Goal: Communication & Community: Participate in discussion

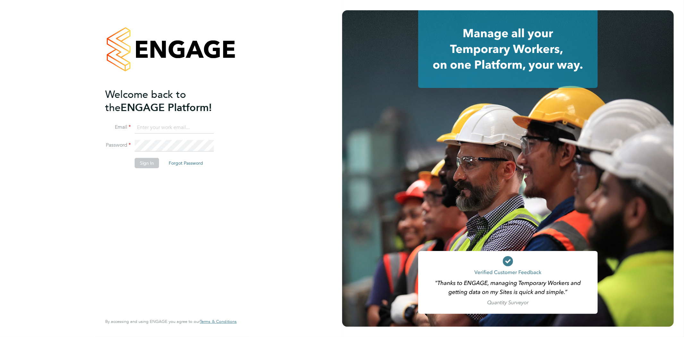
type input "caroline.waithera@bluearrow.co.uk"
click at [145, 165] on button "Sign In" at bounding box center [147, 163] width 24 height 10
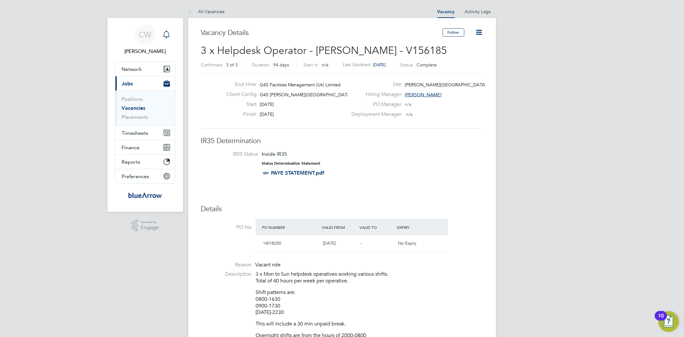
click at [167, 33] on icon "Main navigation" at bounding box center [167, 34] width 8 height 8
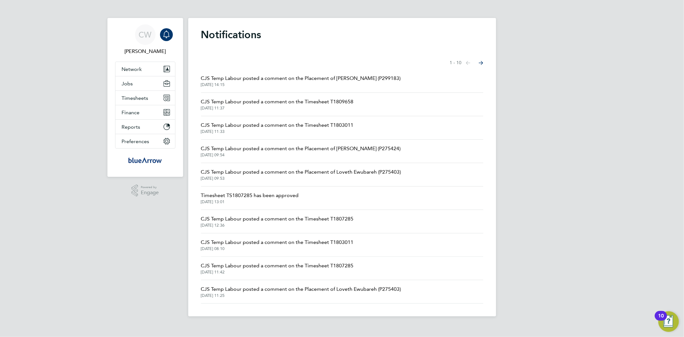
click at [483, 63] on button "Next page" at bounding box center [481, 62] width 13 height 13
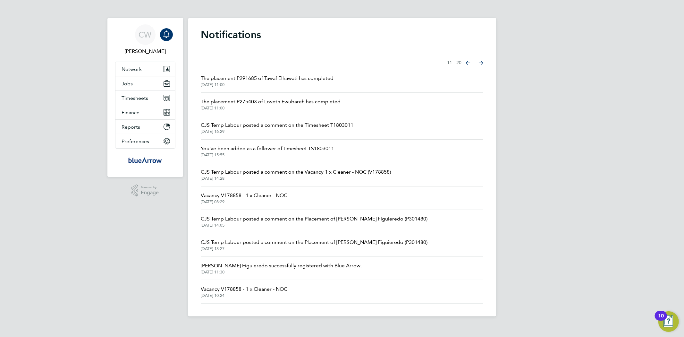
click at [312, 76] on span "The placement P291685 of Tawaf Elhawati has completed" at bounding box center [267, 78] width 133 height 8
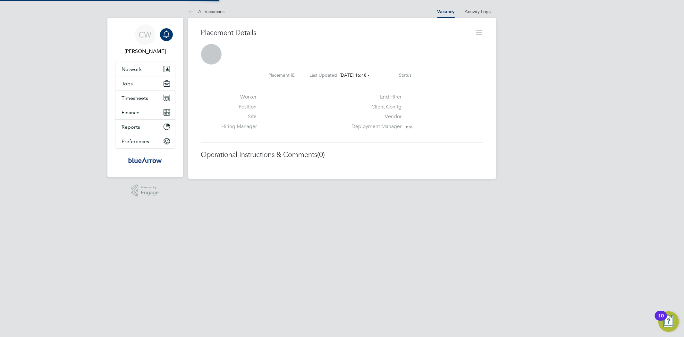
scroll to position [3, 4]
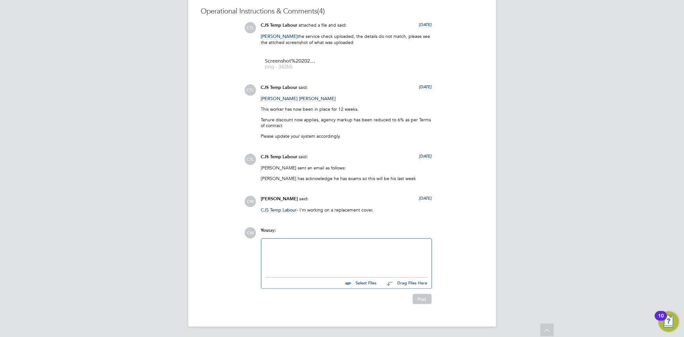
click at [284, 245] on div at bounding box center [346, 256] width 163 height 28
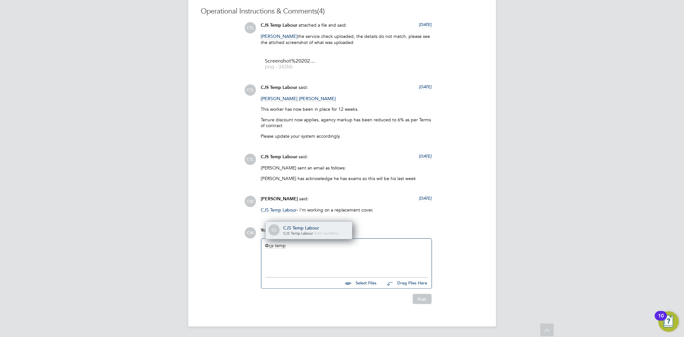
click at [293, 232] on span "CJS Temp Labour" at bounding box center [298, 232] width 30 height 5
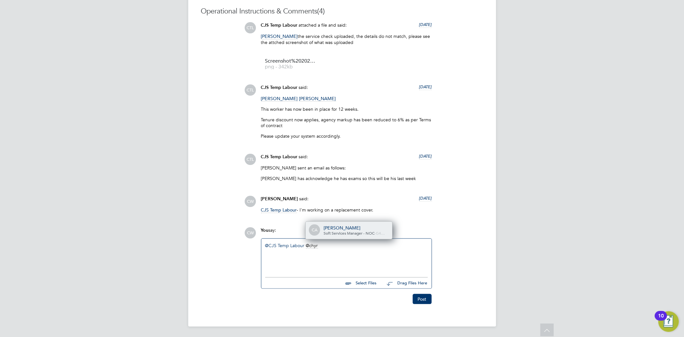
click at [338, 225] on div "[PERSON_NAME]" at bounding box center [356, 228] width 64 height 6
click at [276, 251] on div "@CJS Temp Labour ​ @[PERSON_NAME] ​ - i was notified Tawaf covered 2 day this w…" at bounding box center [346, 256] width 163 height 28
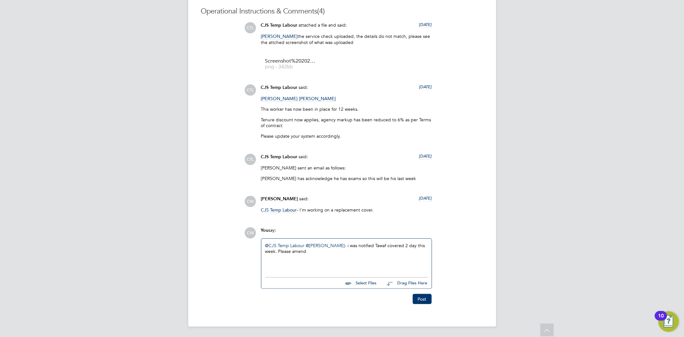
click at [310, 250] on div "@CJS Temp Labour ​ @[PERSON_NAME] ​ - i was notified Tawaf covered 2 day this w…" at bounding box center [346, 256] width 163 height 28
click at [339, 252] on div "@CJS Temp Labour ​ @[PERSON_NAME] ​ - i was notified Tawaf covered 2 day this w…" at bounding box center [346, 256] width 163 height 28
click at [420, 299] on button "Post" at bounding box center [422, 299] width 19 height 10
